Goal: Transaction & Acquisition: Purchase product/service

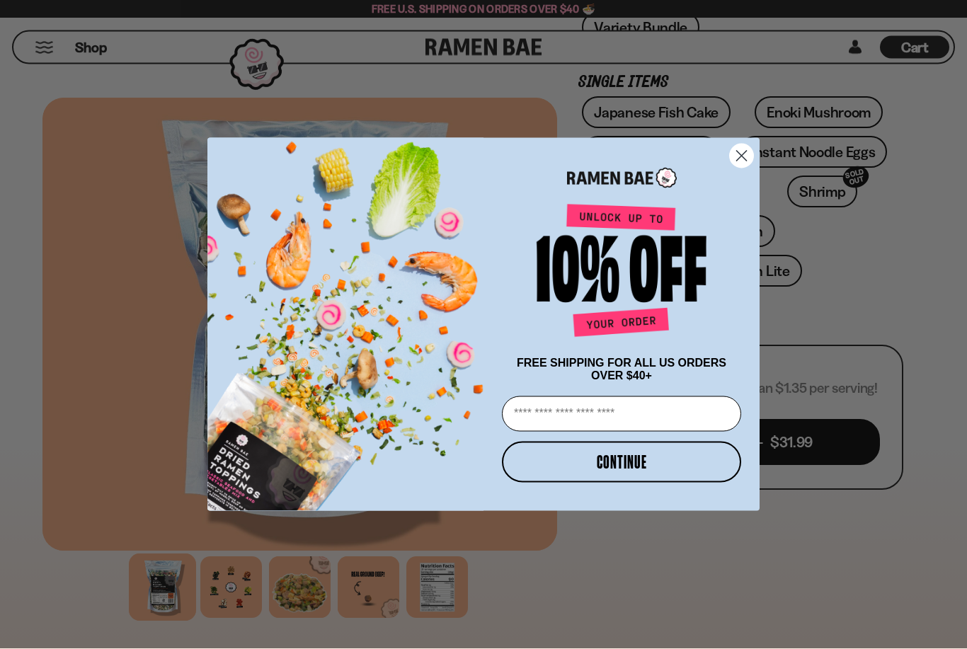
scroll to position [455, 0]
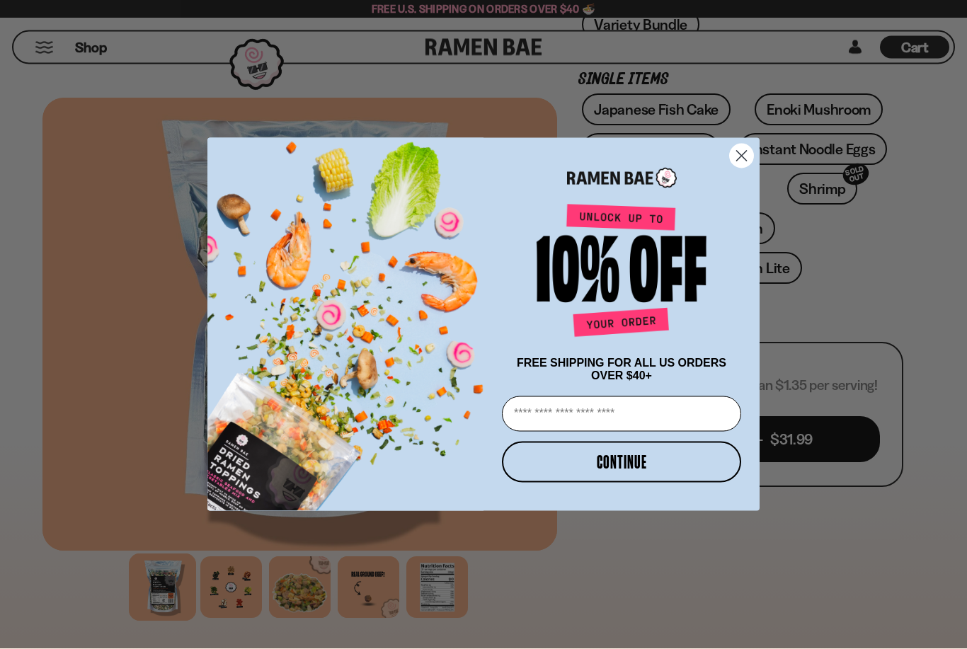
click at [744, 168] on circle "Close dialog" at bounding box center [741, 155] width 23 height 23
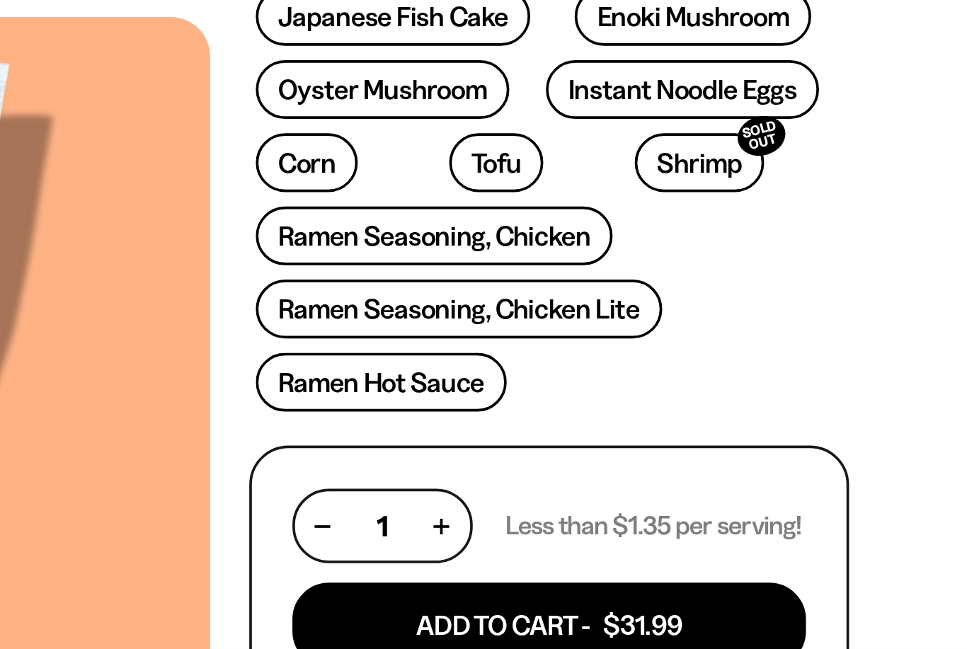
scroll to position [467, 0]
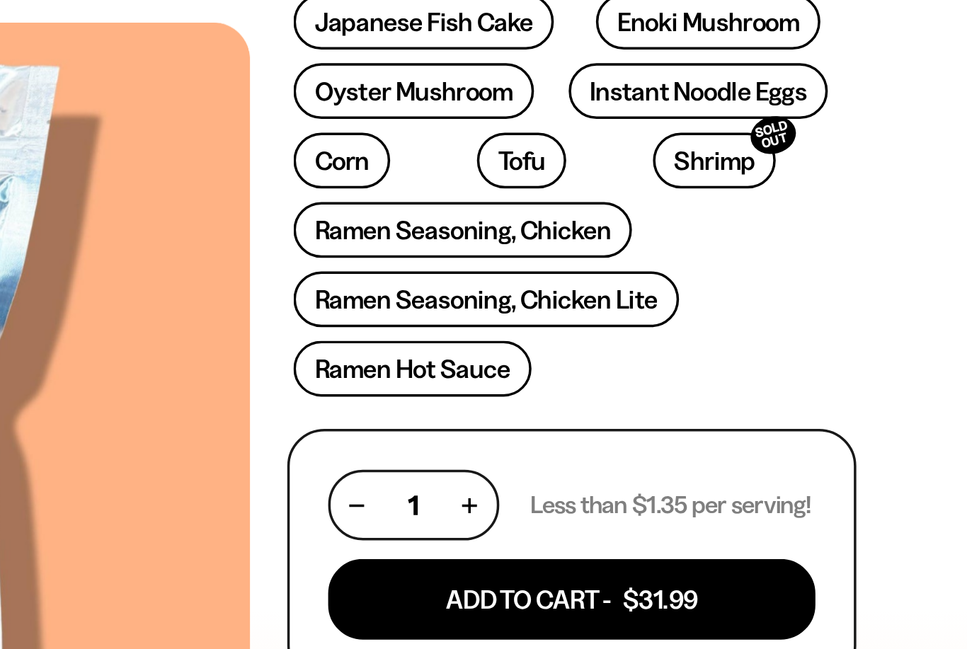
click at [582, 240] on link "Ramen Seasoning, Chicken Lite" at bounding box center [692, 256] width 220 height 32
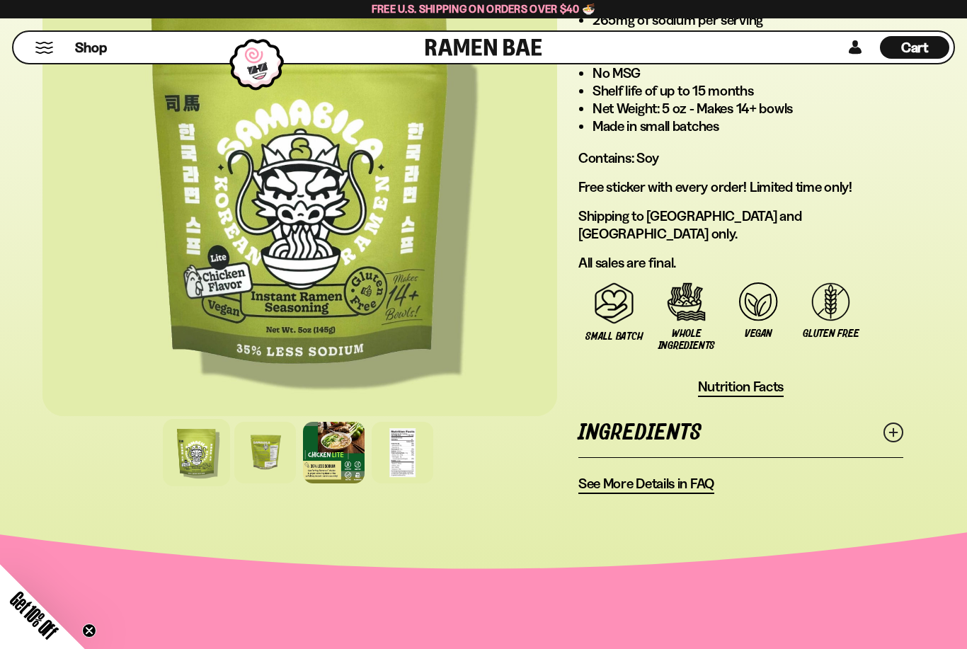
scroll to position [1167, 0]
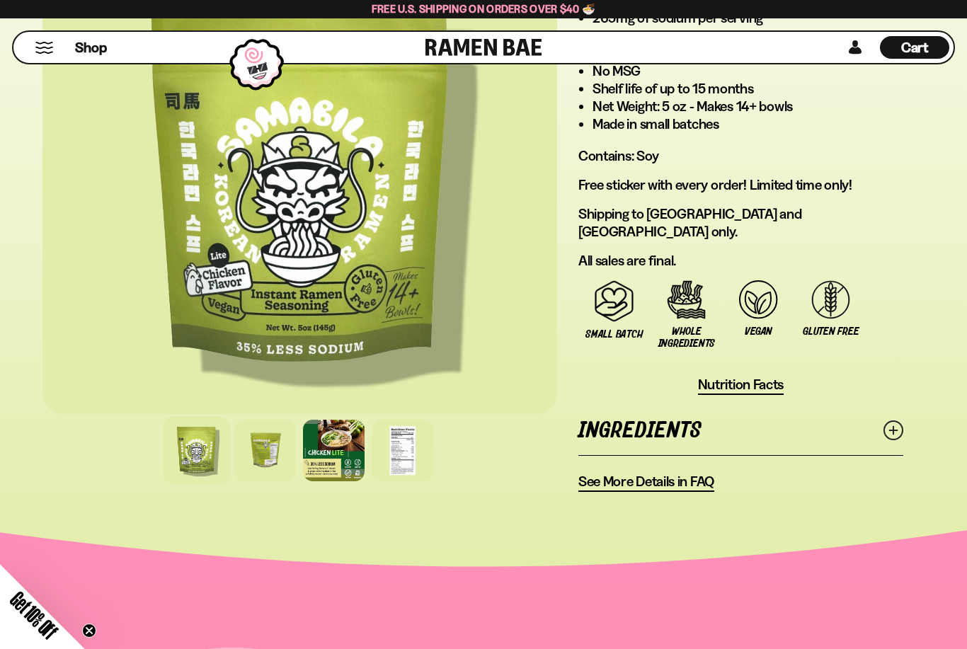
click at [262, 436] on div at bounding box center [265, 451] width 62 height 62
click at [262, 420] on div at bounding box center [265, 451] width 62 height 62
click at [267, 428] on div at bounding box center [265, 451] width 62 height 62
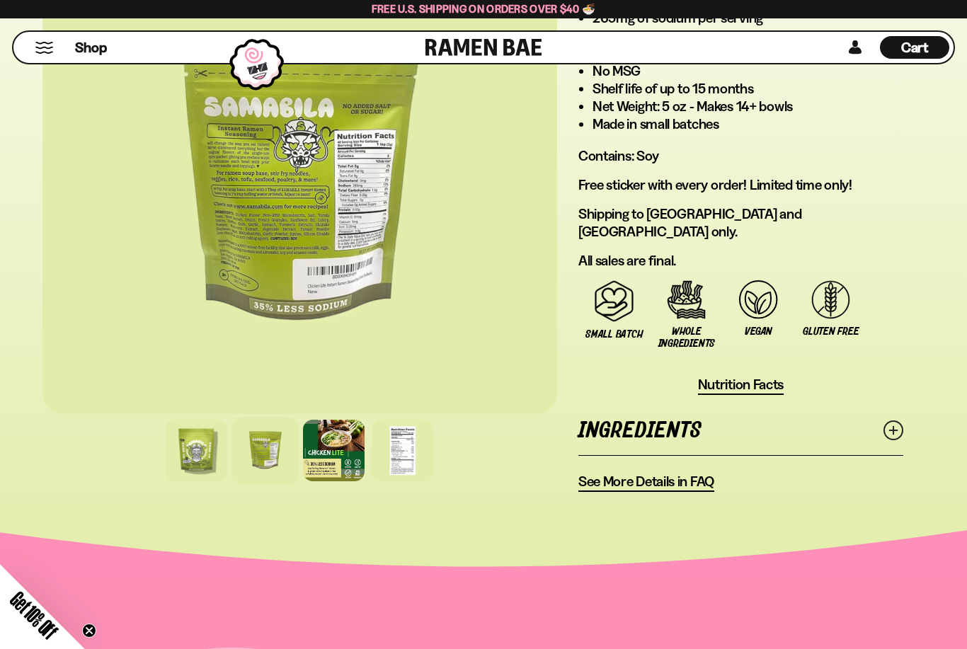
click at [338, 437] on div at bounding box center [334, 451] width 62 height 62
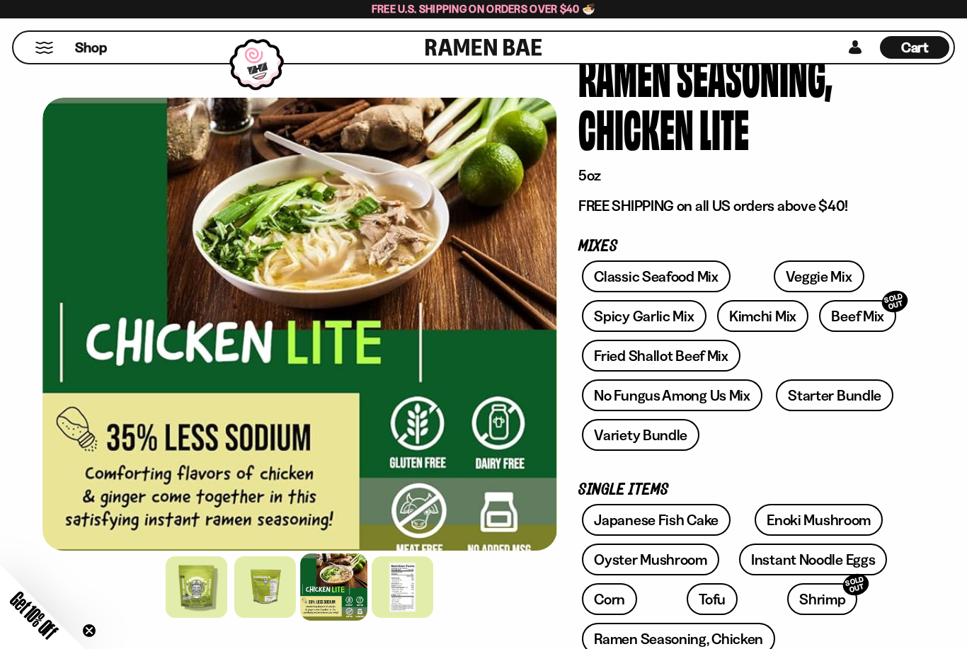
scroll to position [0, 0]
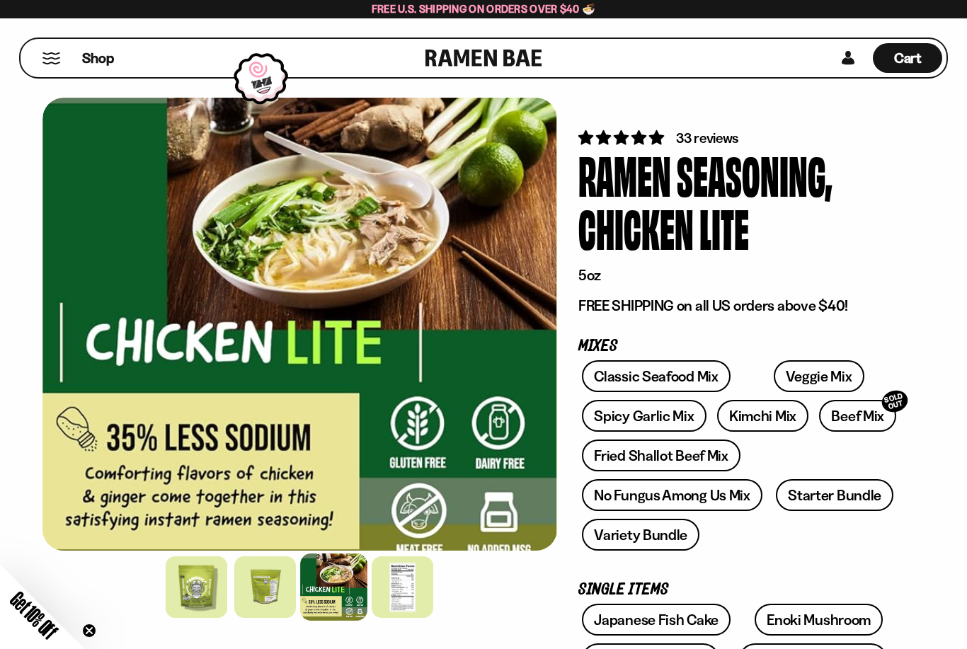
click at [90, 57] on span "Shop" at bounding box center [98, 58] width 32 height 19
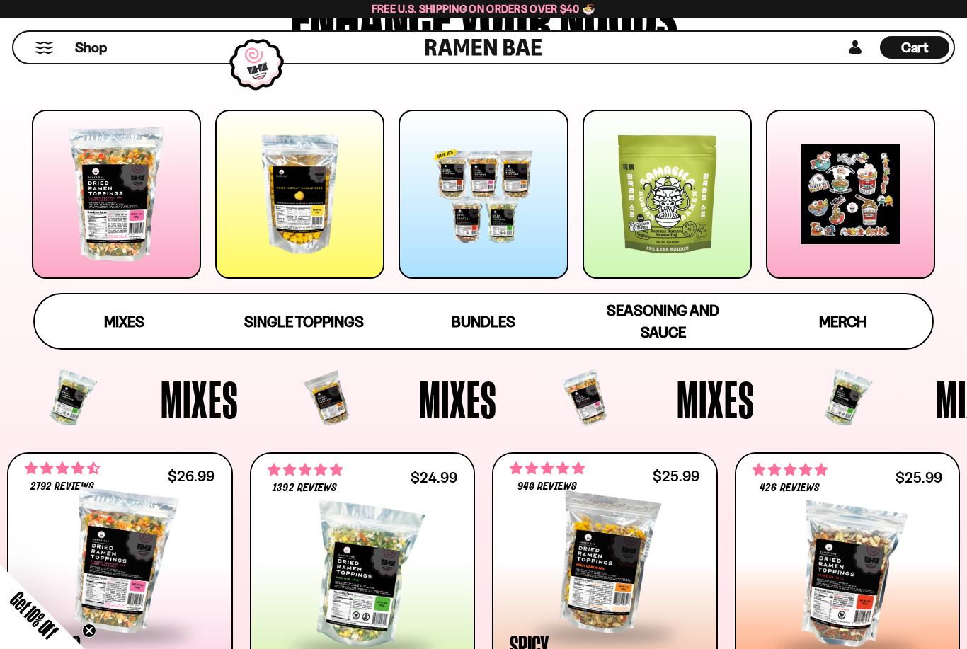
click at [450, 220] on div at bounding box center [483, 194] width 169 height 169
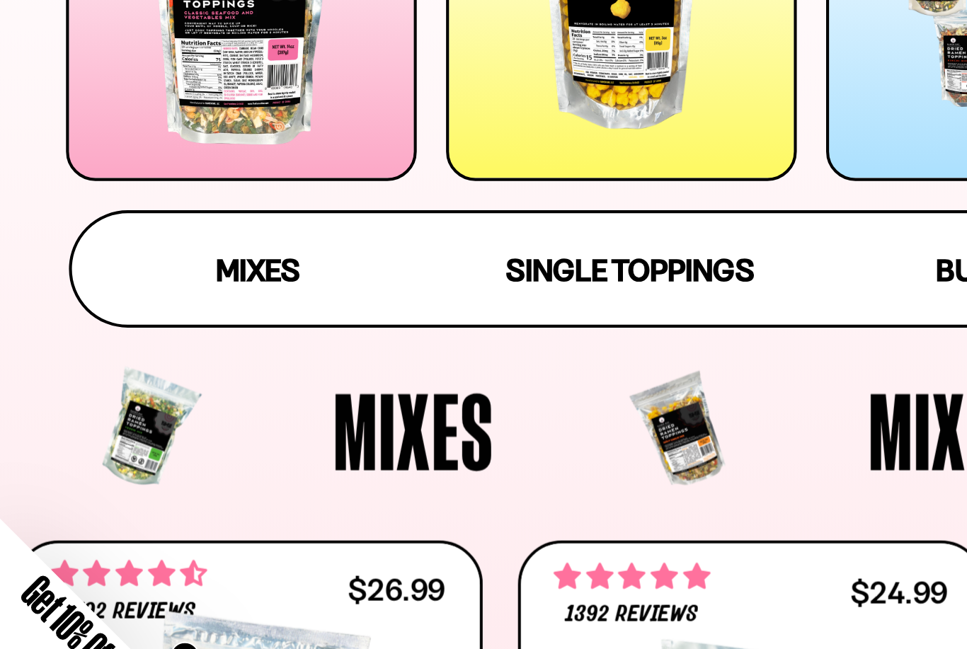
scroll to position [33, 0]
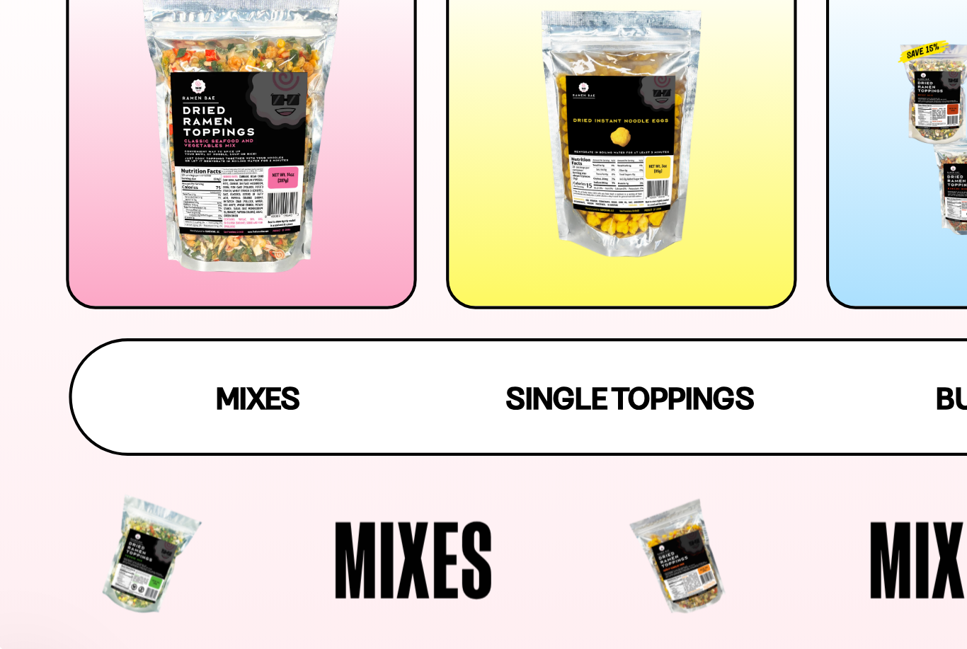
click at [91, 232] on div at bounding box center [116, 316] width 169 height 169
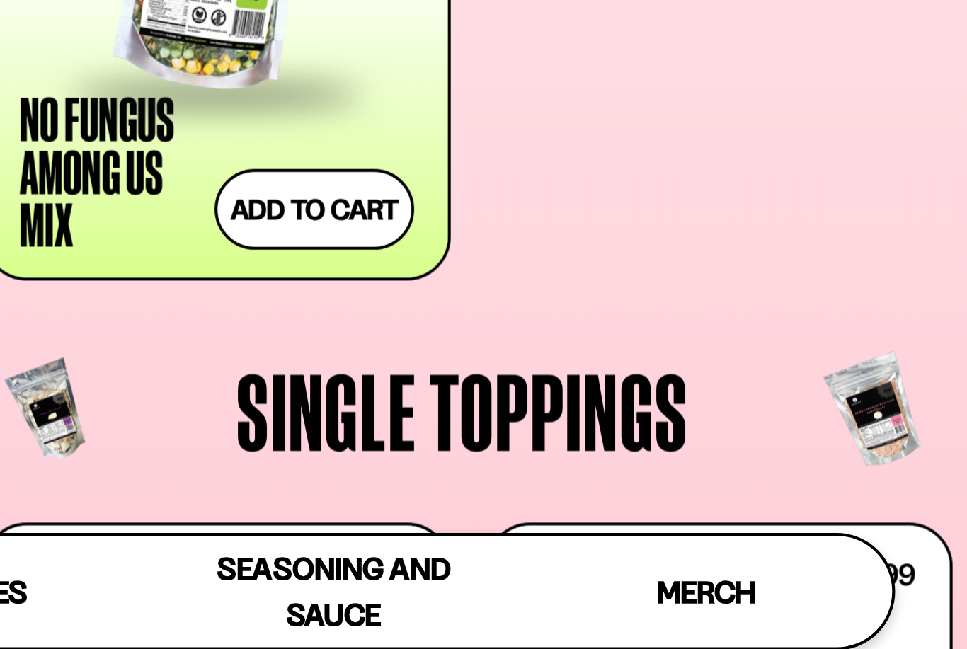
scroll to position [774, 0]
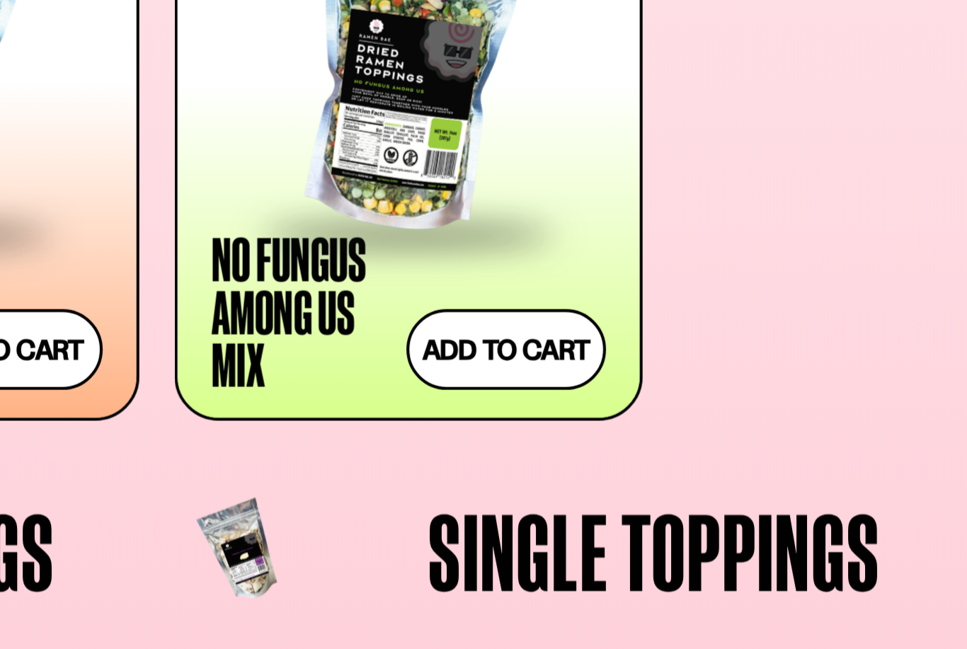
click at [510, 142] on div at bounding box center [605, 213] width 190 height 142
